Goal: Use online tool/utility: Use online tool/utility

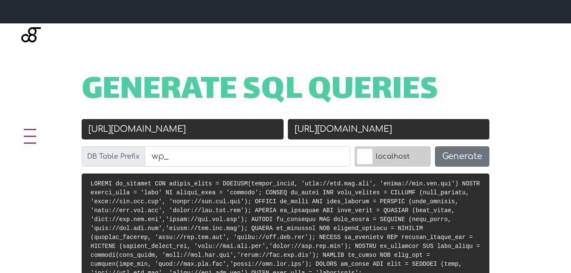
scroll to position [425, 0]
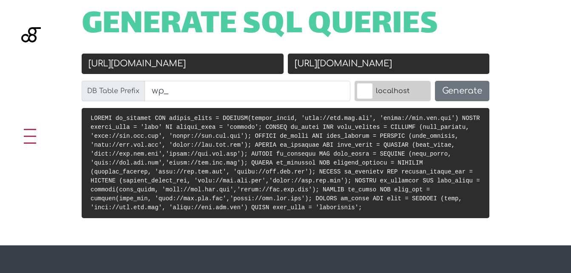
click at [232, 63] on input "[URL][DOMAIN_NAME]" at bounding box center [183, 64] width 202 height 20
drag, startPoint x: 232, startPoint y: 63, endPoint x: 126, endPoint y: 68, distance: 106.8
click at [126, 68] on input "[URL][DOMAIN_NAME]" at bounding box center [183, 64] width 202 height 20
click at [105, 63] on input "[URL][DOMAIN_NAME]" at bounding box center [183, 64] width 202 height 20
drag, startPoint x: 126, startPoint y: 67, endPoint x: 199, endPoint y: 66, distance: 73.1
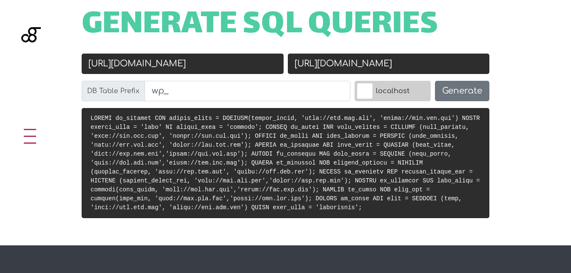
click at [196, 67] on input "[URL][DOMAIN_NAME]" at bounding box center [183, 64] width 202 height 20
type input "[URL][DOMAIN_NAME]"
click at [349, 62] on input "[URL][DOMAIN_NAME]" at bounding box center [389, 64] width 202 height 20
paste input "www.grupoimpresionarte"
click at [337, 65] on input "[URL][DOMAIN_NAME]" at bounding box center [389, 64] width 202 height 20
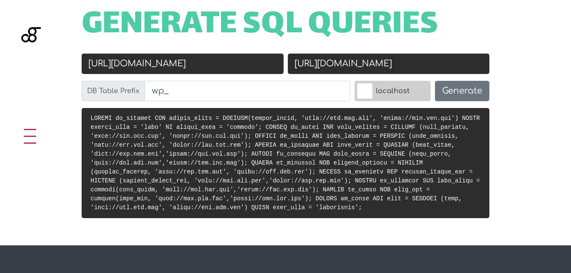
click at [337, 65] on input "[URL][DOMAIN_NAME]" at bounding box center [389, 64] width 202 height 20
type input "[URL][DOMAIN_NAME]"
click at [460, 91] on button "Generate" at bounding box center [462, 91] width 54 height 20
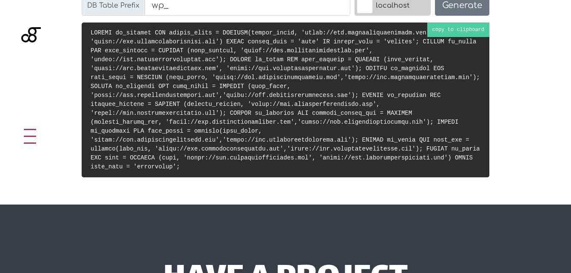
scroll to position [468, 0]
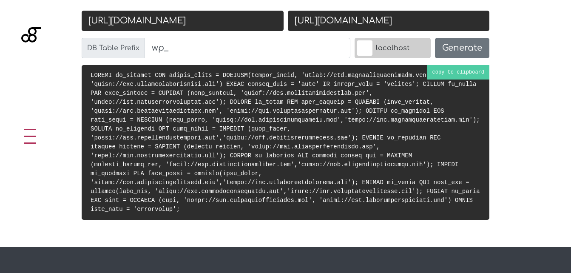
click at [457, 73] on pre at bounding box center [286, 142] width 408 height 155
click at [262, 128] on code at bounding box center [285, 142] width 389 height 141
